Goal: Transaction & Acquisition: Purchase product/service

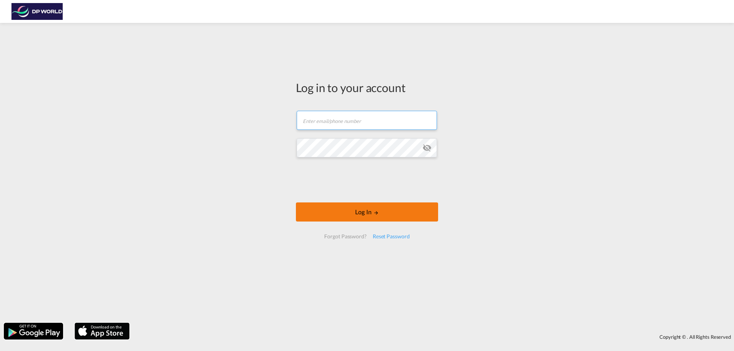
type input "[PERSON_NAME][EMAIL_ADDRESS][DOMAIN_NAME]"
click at [365, 212] on button "Log In" at bounding box center [367, 212] width 142 height 19
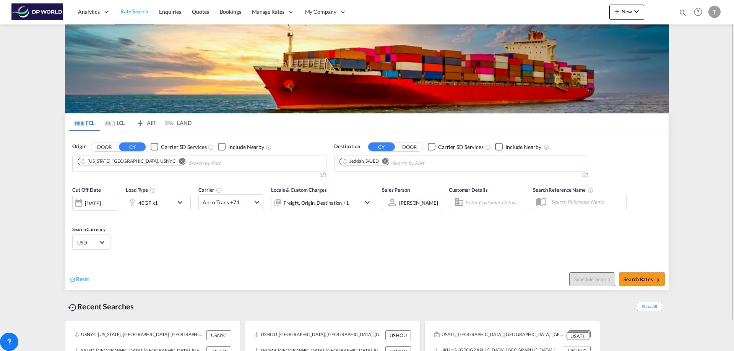
click at [179, 163] on md-icon "Remove" at bounding box center [182, 161] width 6 height 6
click at [137, 163] on body "Analytics Reports Dashboard Rate Search Enquiries Quotes Bookings" at bounding box center [367, 175] width 734 height 351
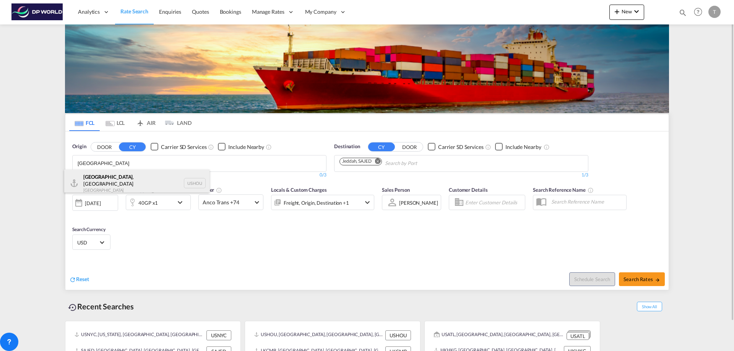
type input "[GEOGRAPHIC_DATA]"
click at [101, 177] on div "[GEOGRAPHIC_DATA] , [GEOGRAPHIC_DATA] [GEOGRAPHIC_DATA] USHOU" at bounding box center [136, 184] width 145 height 28
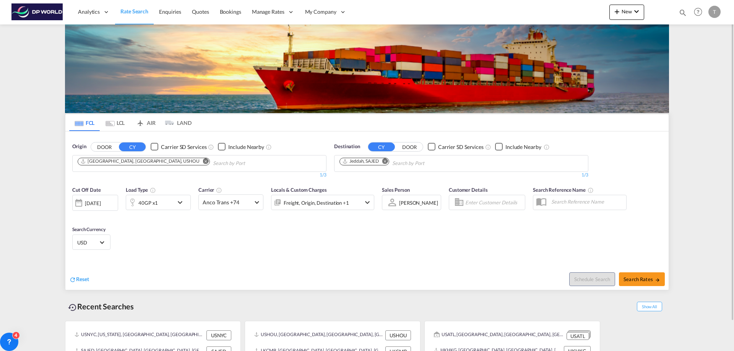
click at [383, 161] on button "Remove" at bounding box center [382, 162] width 11 height 8
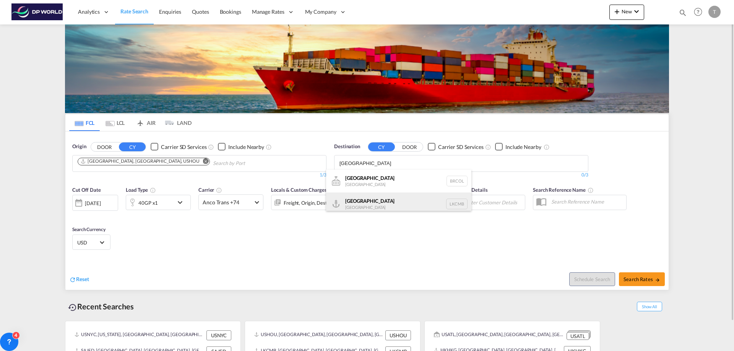
type input "[GEOGRAPHIC_DATA]"
click at [359, 199] on div "Colombo [GEOGRAPHIC_DATA] LKCMB" at bounding box center [398, 204] width 145 height 23
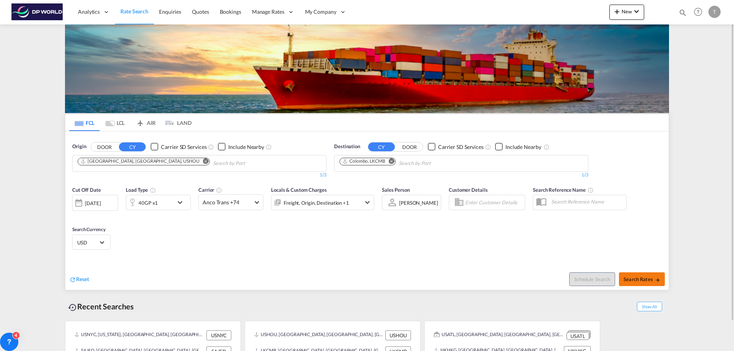
click at [645, 282] on span "Search Rates" at bounding box center [641, 279] width 37 height 6
type input "USHOU to LKCMB / [DATE]"
